Goal: Transaction & Acquisition: Purchase product/service

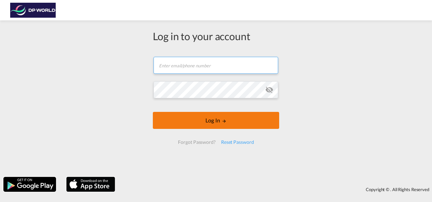
type input "[PERSON_NAME][EMAIL_ADDRESS][PERSON_NAME][DOMAIN_NAME]"
click at [213, 124] on button "Log In" at bounding box center [216, 120] width 126 height 17
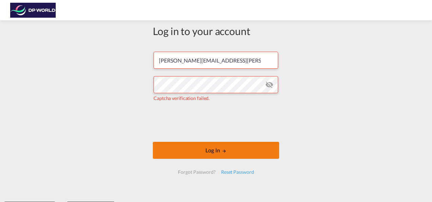
click at [207, 152] on button "Log In" at bounding box center [216, 150] width 126 height 17
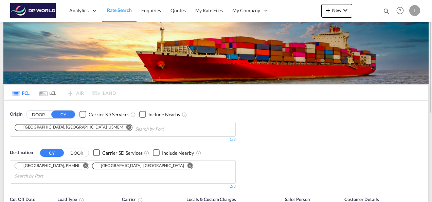
scroll to position [34, 0]
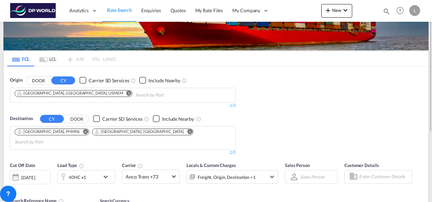
click at [126, 92] on md-icon "Remove" at bounding box center [128, 92] width 5 height 5
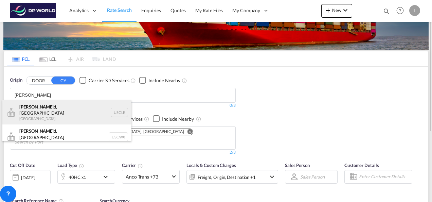
type input "[PERSON_NAME]"
click at [51, 109] on div "[PERSON_NAME] d, [GEOGRAPHIC_DATA] [GEOGRAPHIC_DATA] USCLE" at bounding box center [66, 112] width 129 height 24
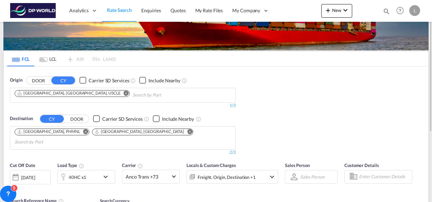
click at [187, 129] on md-icon "Remove" at bounding box center [189, 131] width 5 height 5
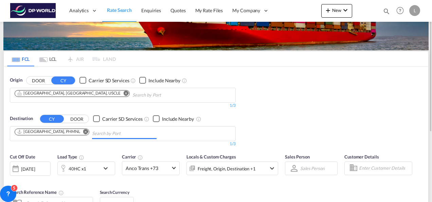
click at [83, 133] on md-icon "Remove" at bounding box center [85, 131] width 5 height 5
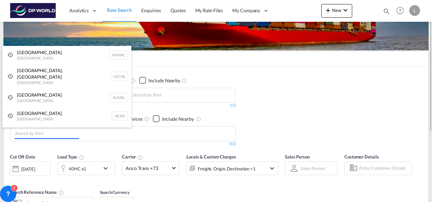
click at [51, 131] on body "Analytics Dashboard Rate Search Enquiries Quotes My Rate Files My Company" at bounding box center [216, 101] width 432 height 202
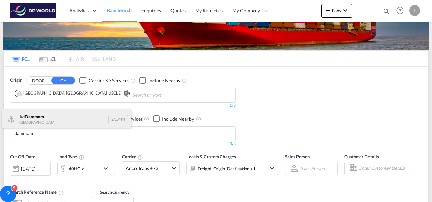
type input "dammam"
click at [43, 119] on div "Ad Dammam [GEOGRAPHIC_DATA] [GEOGRAPHIC_DATA]" at bounding box center [66, 119] width 129 height 20
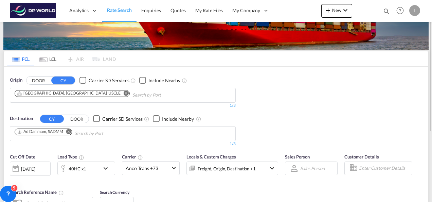
click at [98, 168] on div "40HC x1" at bounding box center [79, 168] width 42 height 14
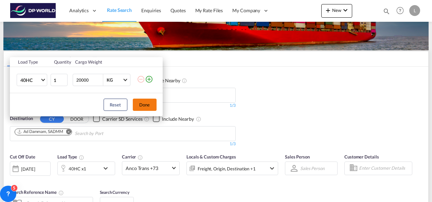
click at [141, 106] on button "Done" at bounding box center [145, 105] width 24 height 12
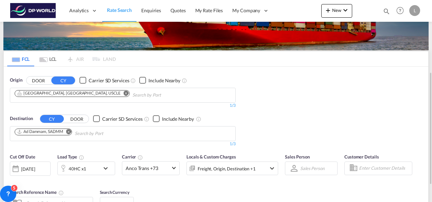
scroll to position [68, 0]
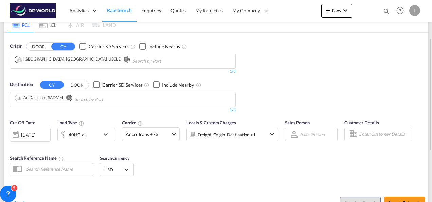
click at [90, 132] on div "40HC x1" at bounding box center [79, 134] width 42 height 14
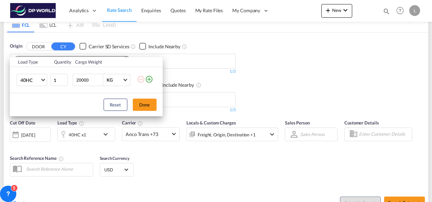
click at [151, 77] on md-icon "icon-plus-circle-outline" at bounding box center [149, 79] width 8 height 8
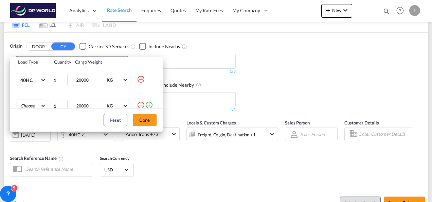
click at [31, 106] on md-select "Choose 20GP 40GP 40HC 45HC 20RE 40RE 40HR 20OT 40OT 20FR 40FR 40NR 20NR 45S 20T…" at bounding box center [32, 106] width 31 height 12
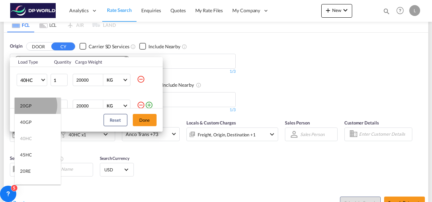
click at [32, 105] on md-option "20GP" at bounding box center [38, 106] width 46 height 16
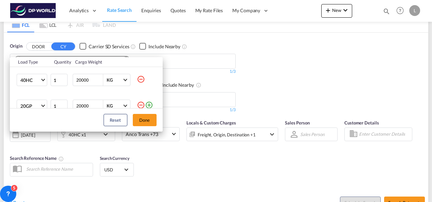
scroll to position [3, 0]
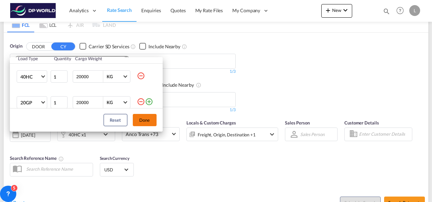
click at [149, 122] on button "Done" at bounding box center [145, 120] width 24 height 12
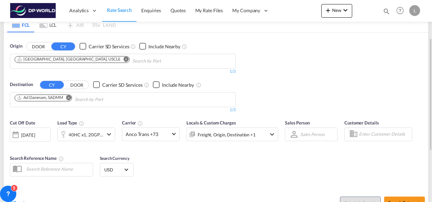
click at [215, 163] on div "Cut Off Date [DATE] [DATE] Load Type 40HC x1, 20GP x1 Carrier Anco Trans +73 On…" at bounding box center [216, 149] width 425 height 66
click at [321, 154] on div "Cut Off Date [DATE] [DATE] Load Type 40HC x1, 20GP x1 Carrier Anco Trans +73 On…" at bounding box center [216, 149] width 425 height 66
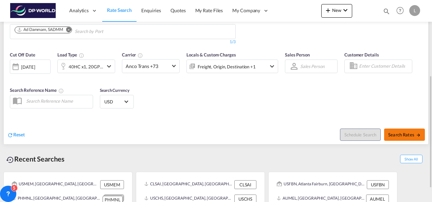
click at [395, 135] on span "Search Rates" at bounding box center [404, 134] width 33 height 5
type input "USCLE to SADMM / [DATE]"
